Goal: Task Accomplishment & Management: Complete application form

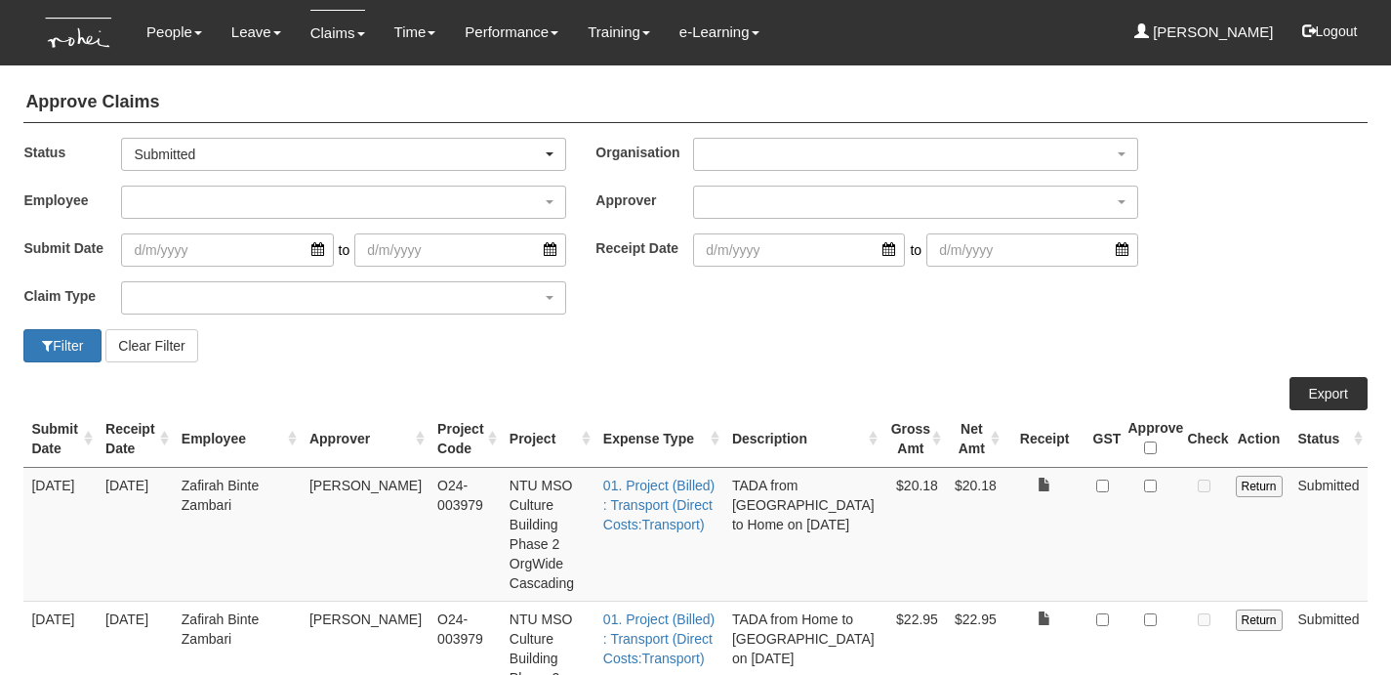
select select "50"
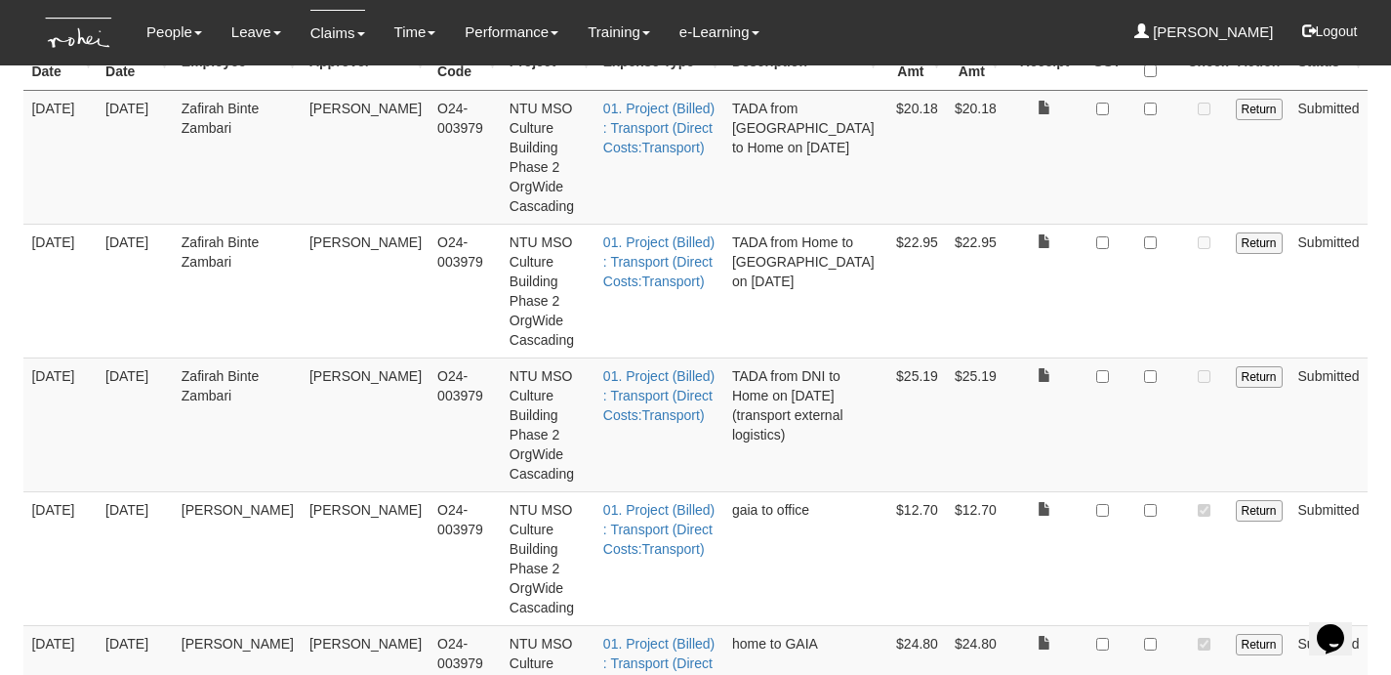
scroll to position [466, 0]
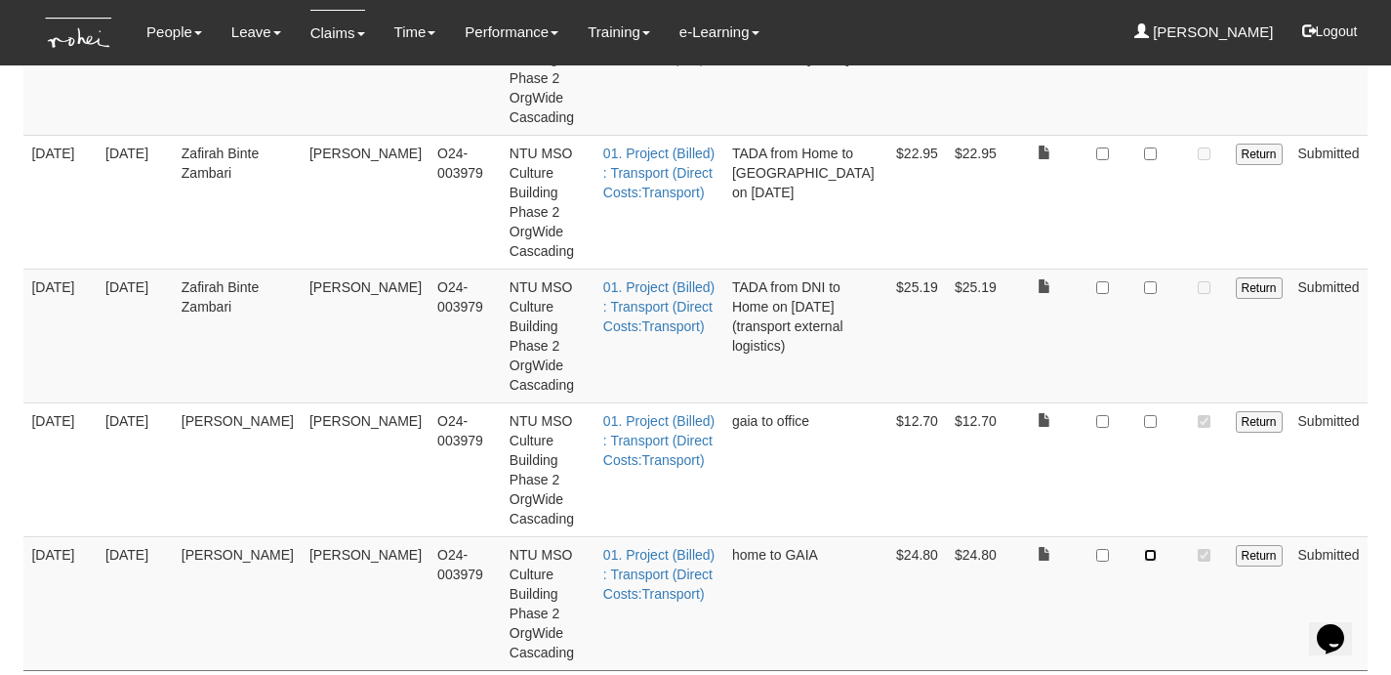
click at [1151, 549] on input "checkbox" at bounding box center [1150, 555] width 13 height 13
checkbox input "true"
click at [1149, 415] on input "checkbox" at bounding box center [1150, 421] width 13 height 13
checkbox input "true"
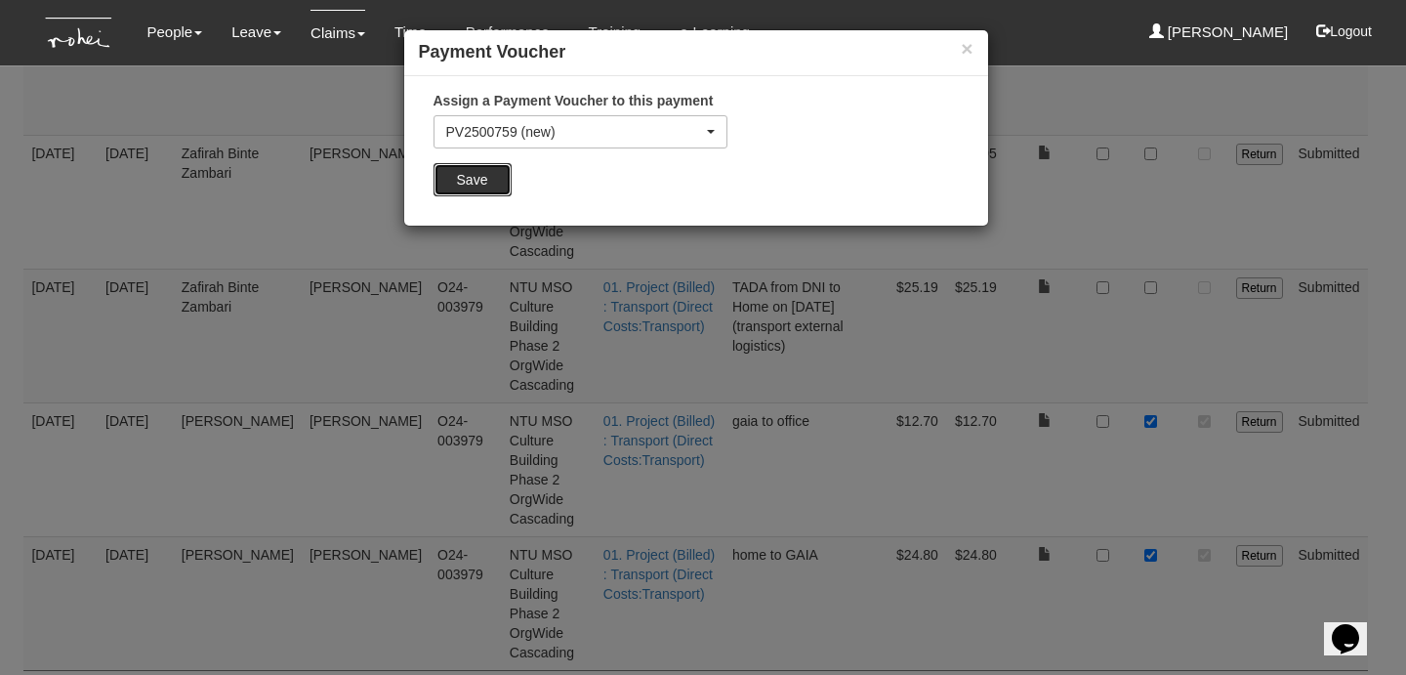
click at [491, 186] on input "Save" at bounding box center [473, 179] width 78 height 33
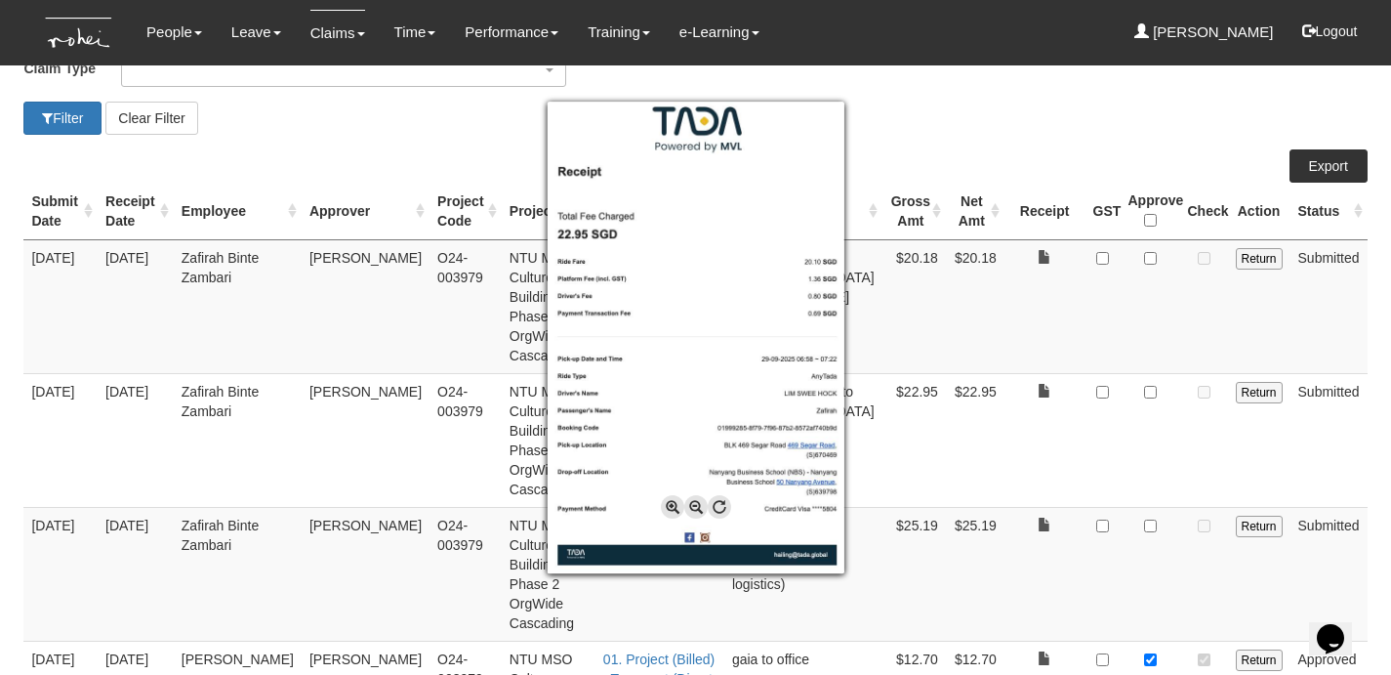
scroll to position [228, 0]
click at [1068, 527] on div at bounding box center [695, 337] width 1391 height 675
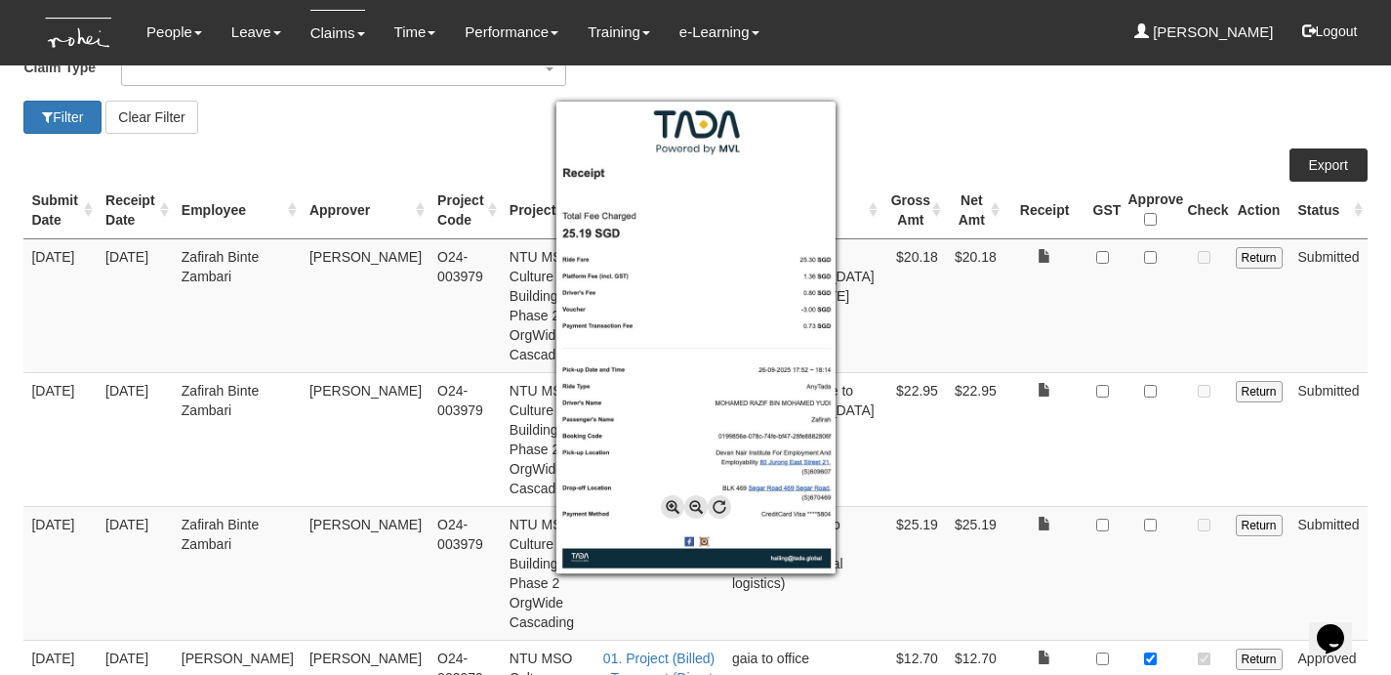
click at [1055, 516] on div at bounding box center [695, 337] width 1391 height 675
click at [1058, 458] on div at bounding box center [695, 337] width 1391 height 675
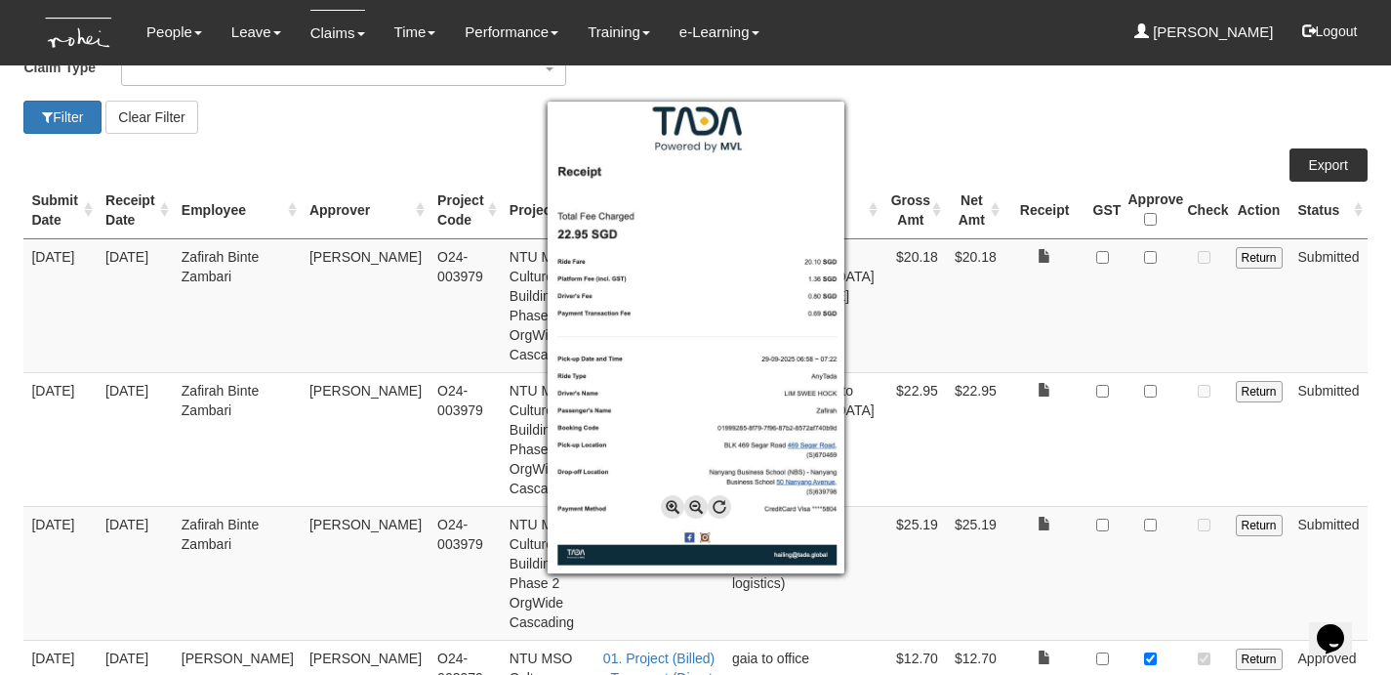
click at [1054, 409] on div at bounding box center [695, 337] width 1391 height 675
click at [1045, 329] on div at bounding box center [695, 337] width 1391 height 675
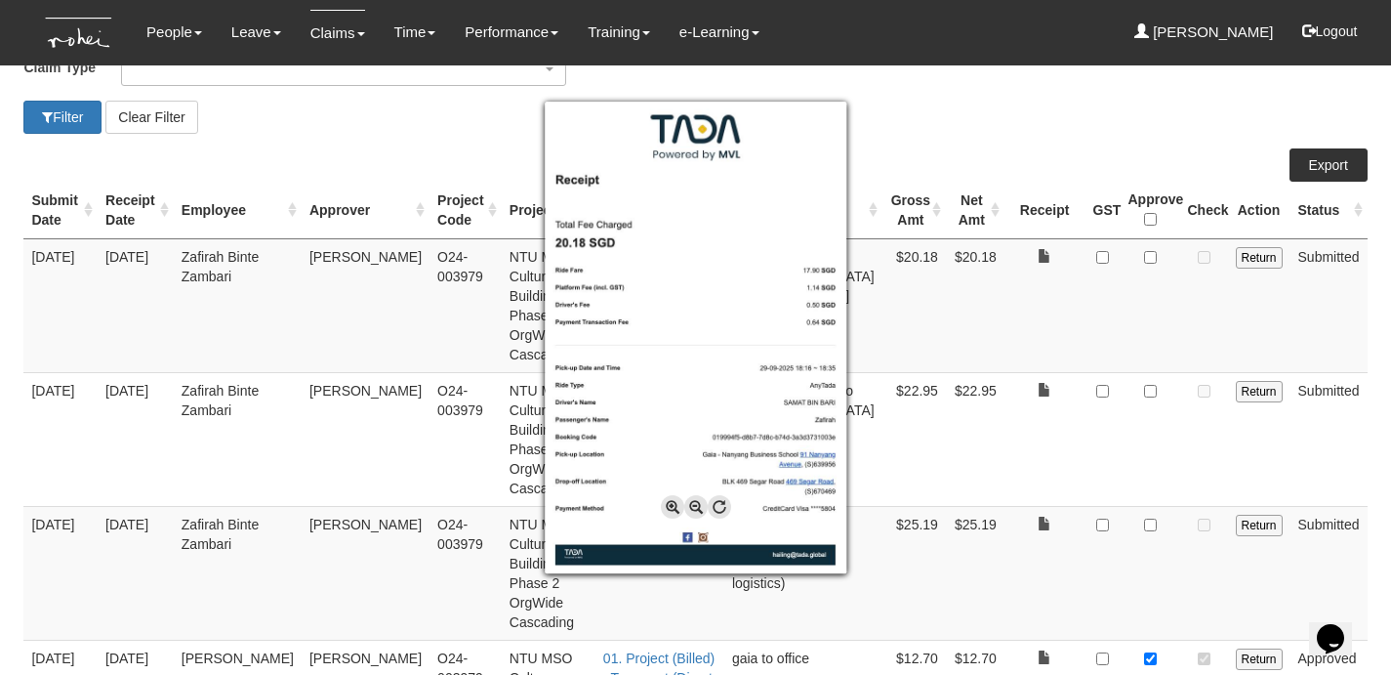
click at [1059, 275] on div at bounding box center [695, 337] width 1391 height 675
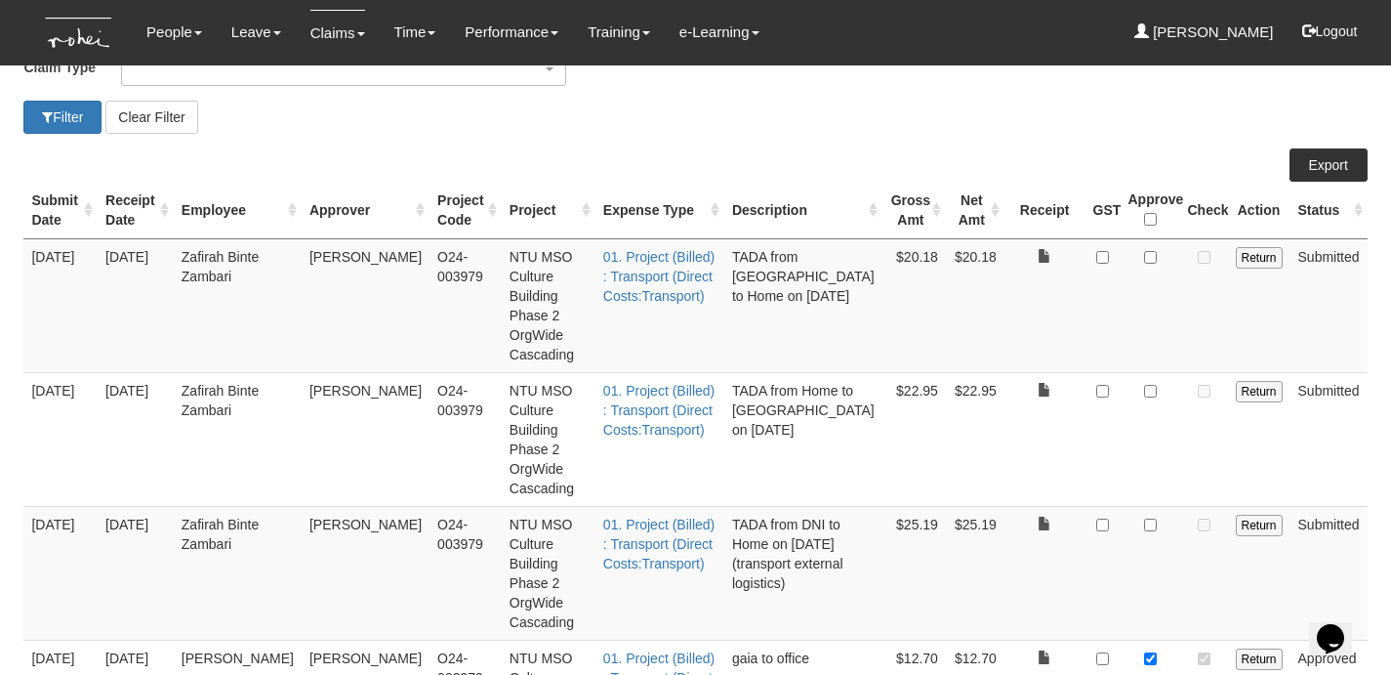
click at [1143, 256] on td at bounding box center [1151, 305] width 60 height 134
click at [1153, 258] on input "checkbox" at bounding box center [1150, 257] width 13 height 13
checkbox input "true"
click at [1154, 385] on input "checkbox" at bounding box center [1150, 391] width 13 height 13
checkbox input "true"
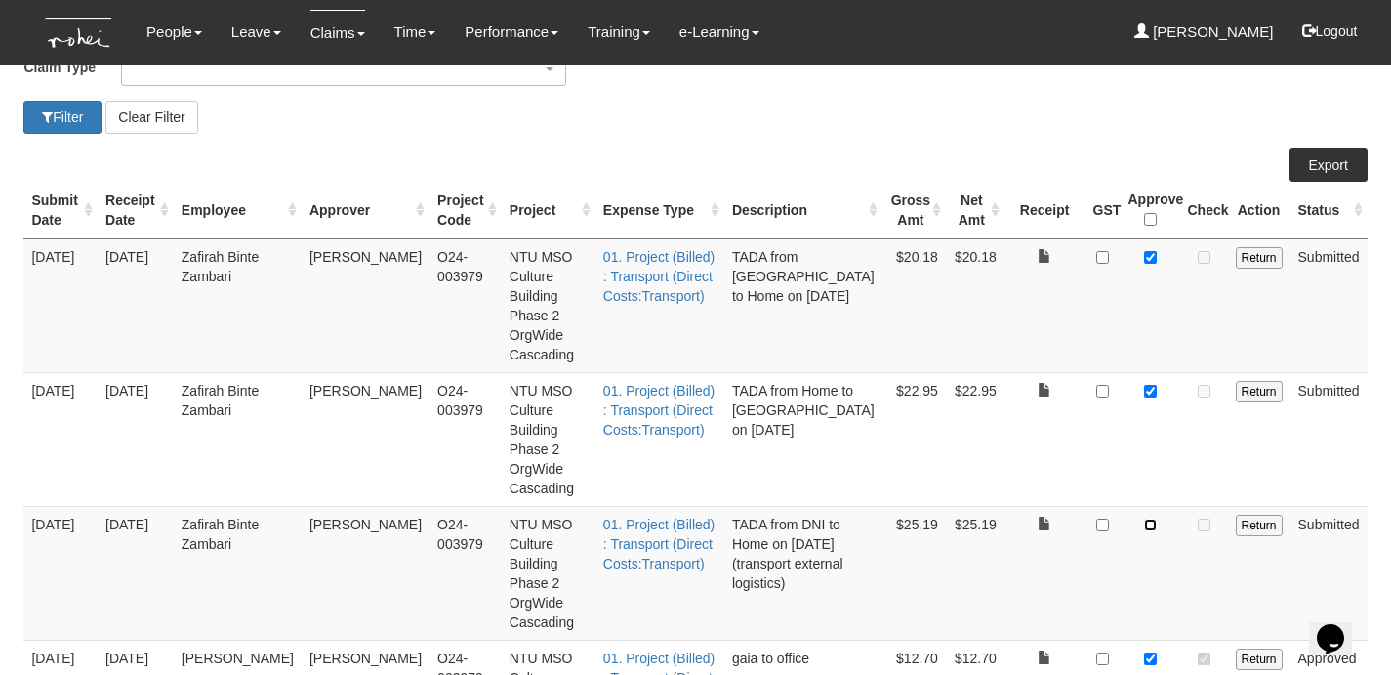
click at [1152, 518] on input "checkbox" at bounding box center [1150, 524] width 13 height 13
checkbox input "true"
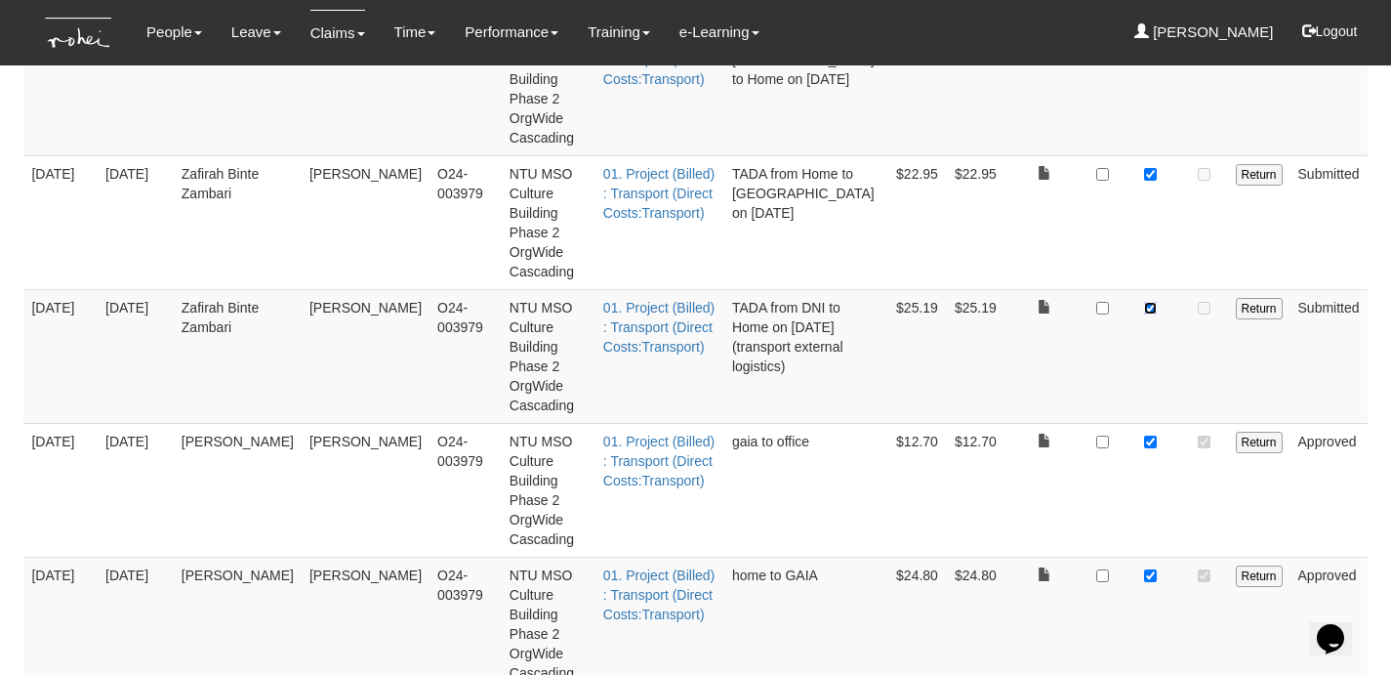
scroll to position [466, 0]
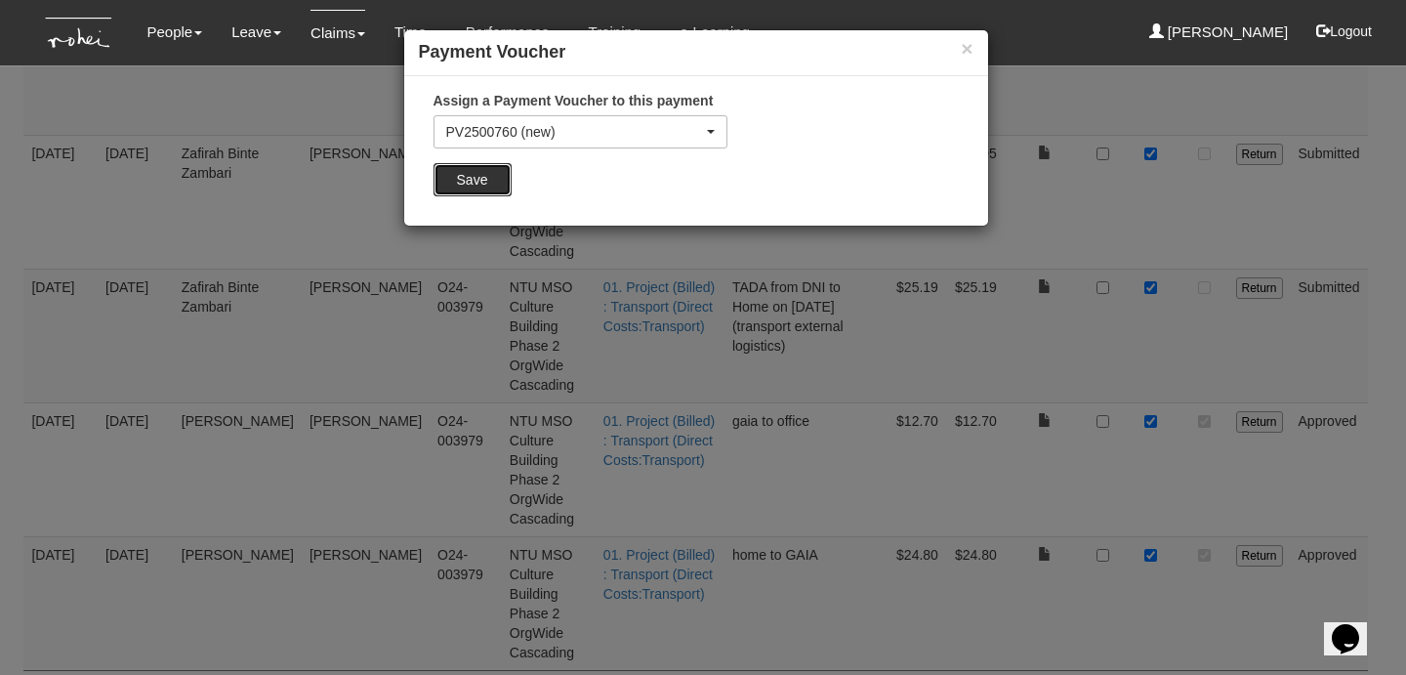
click at [479, 179] on input "Save" at bounding box center [473, 179] width 78 height 33
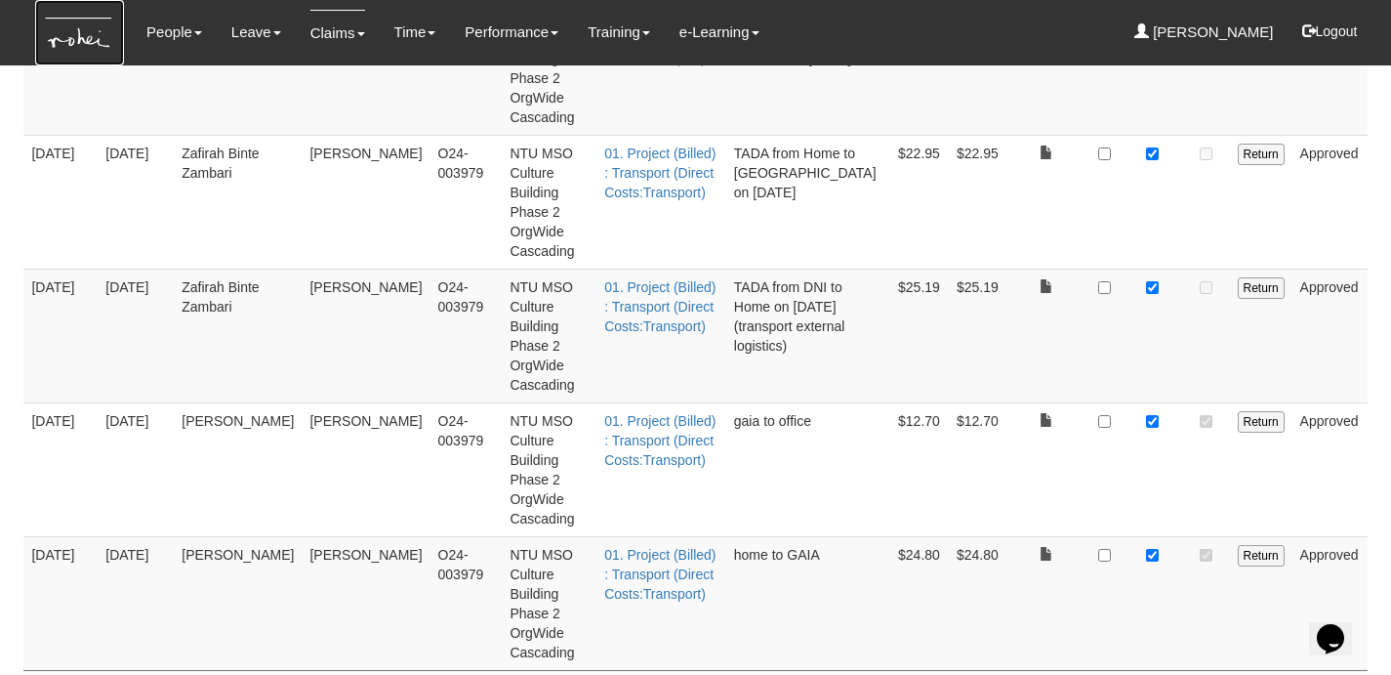
click at [72, 32] on img at bounding box center [79, 32] width 89 height 65
